Goal: Find specific page/section: Find specific page/section

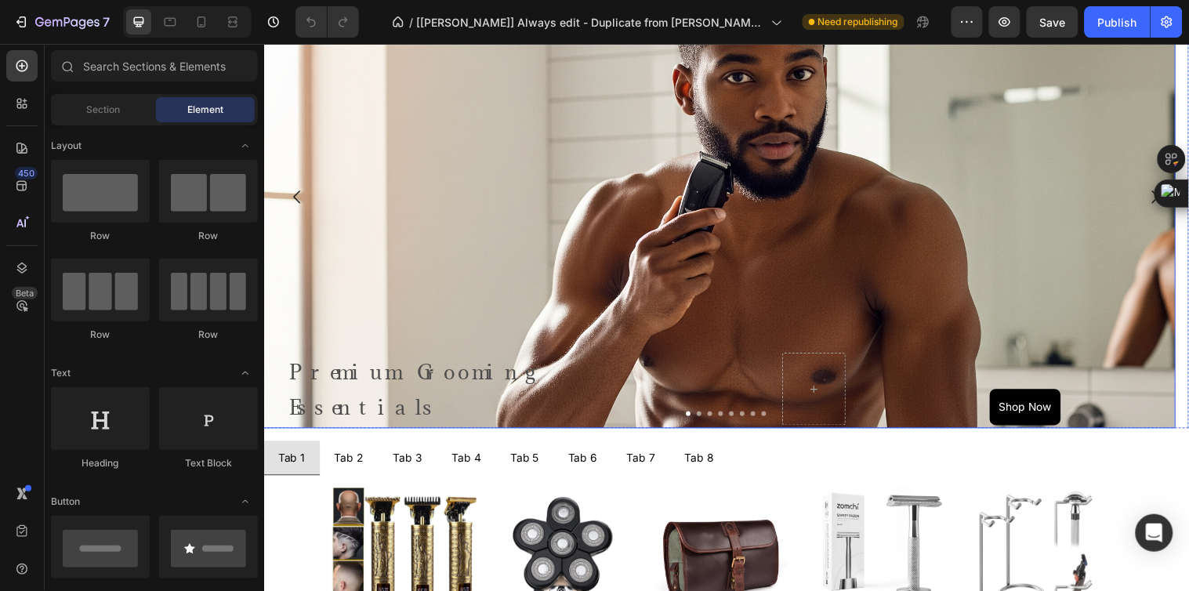
drag, startPoint x: 803, startPoint y: 240, endPoint x: 608, endPoint y: 259, distance: 196.1
click at [803, 240] on div "Background Image" at bounding box center [726, 317] width 927 height 705
